Goal: Book appointment/travel/reservation

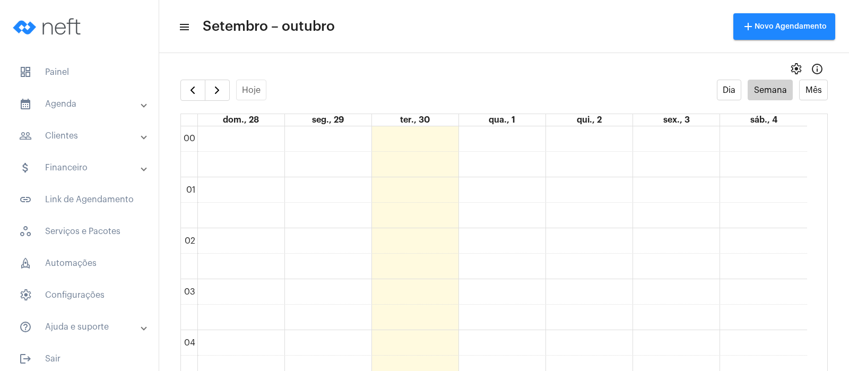
scroll to position [306, 0]
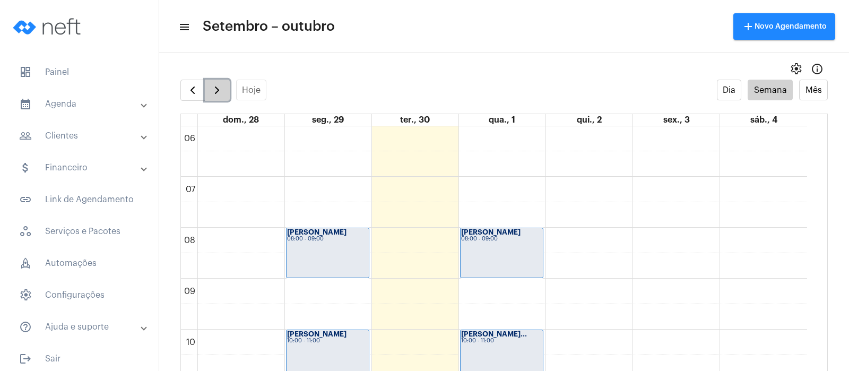
click at [221, 87] on span "button" at bounding box center [217, 90] width 13 height 13
click at [212, 89] on span "button" at bounding box center [217, 90] width 13 height 13
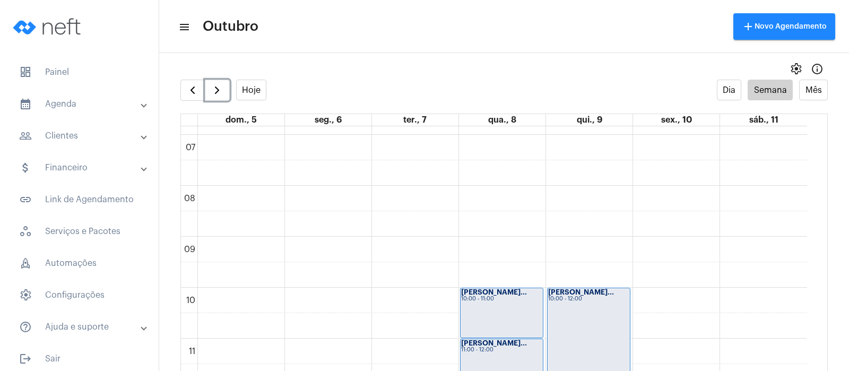
scroll to position [351, 0]
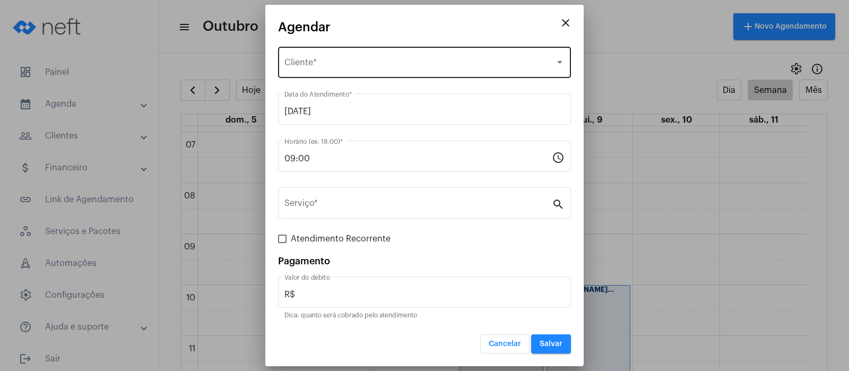
click at [427, 54] on div "Selecione o Cliente Cliente *" at bounding box center [425, 61] width 280 height 33
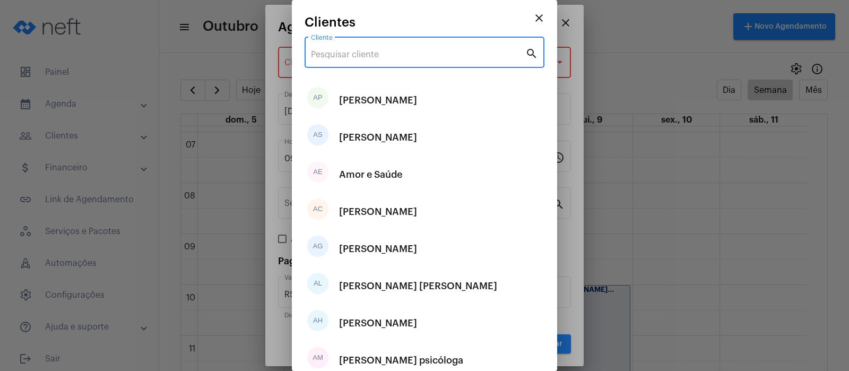
click at [428, 55] on input "Cliente" at bounding box center [418, 55] width 214 height 10
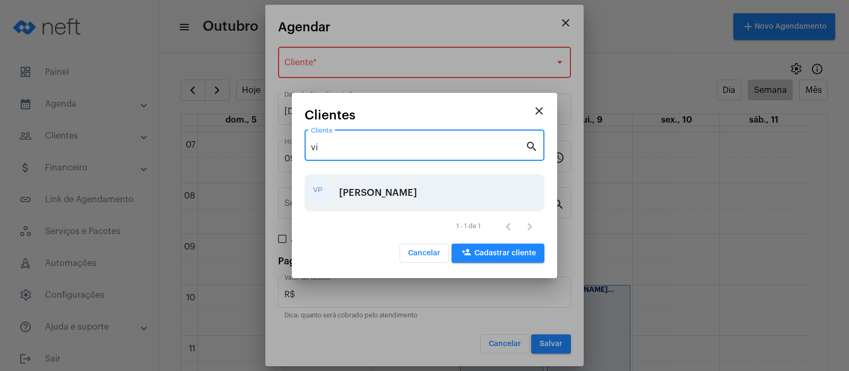
type input "vi"
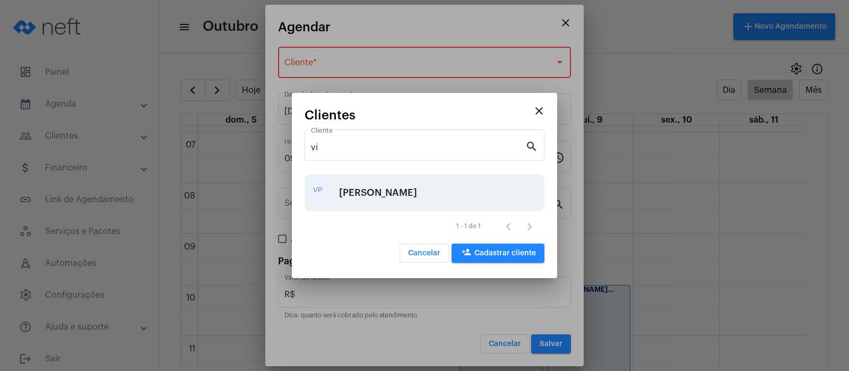
click at [356, 187] on div "[PERSON_NAME]" at bounding box center [378, 193] width 78 height 32
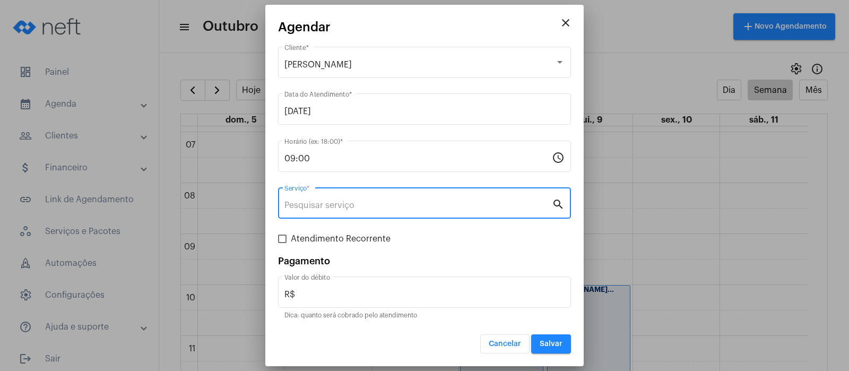
click at [349, 202] on input "Serviço *" at bounding box center [419, 206] width 268 height 10
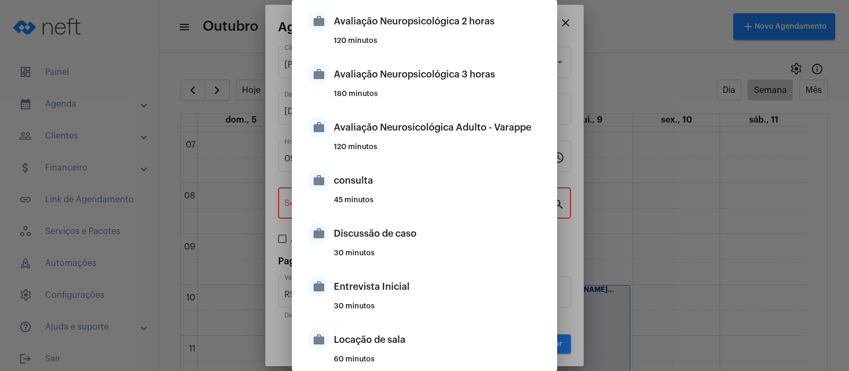
scroll to position [484, 0]
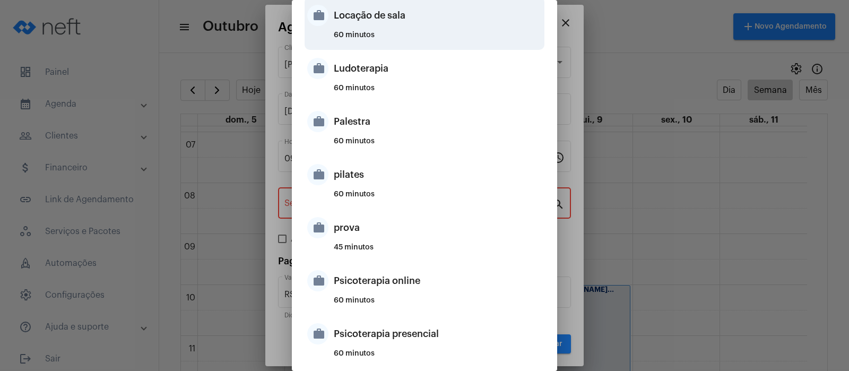
click at [364, 13] on div "Locação de sala" at bounding box center [438, 15] width 208 height 32
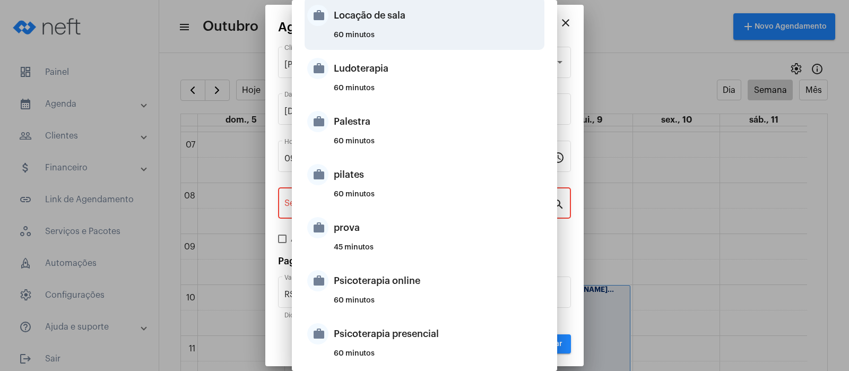
type input "Locação de sala"
type input "R$ 40"
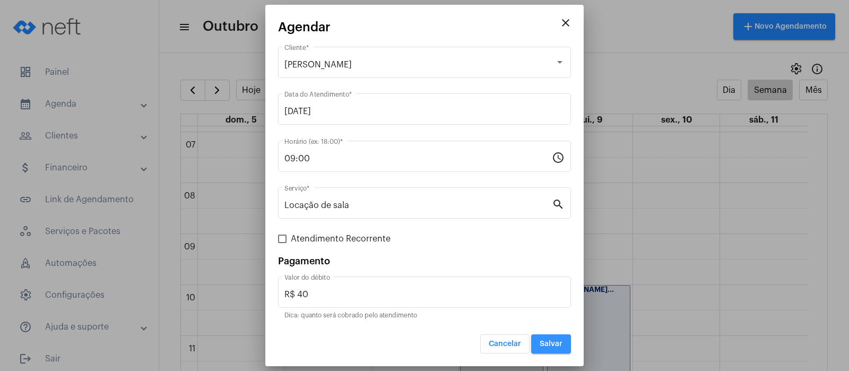
click at [553, 342] on span "Salvar" at bounding box center [551, 343] width 23 height 7
